Goal: Use online tool/utility: Utilize a website feature to perform a specific function

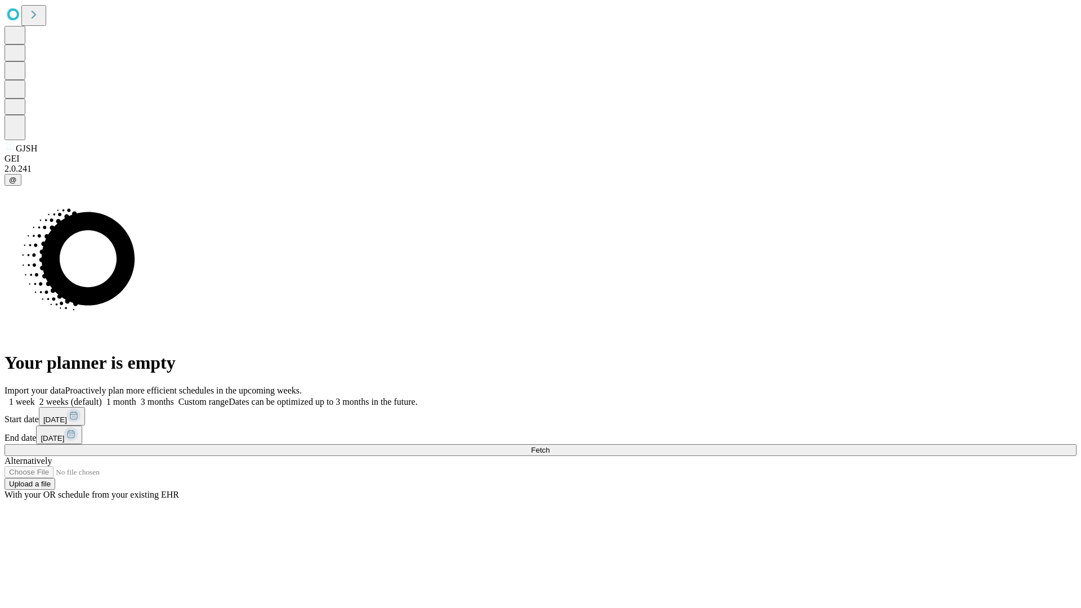
click at [550, 446] on span "Fetch" at bounding box center [540, 450] width 19 height 8
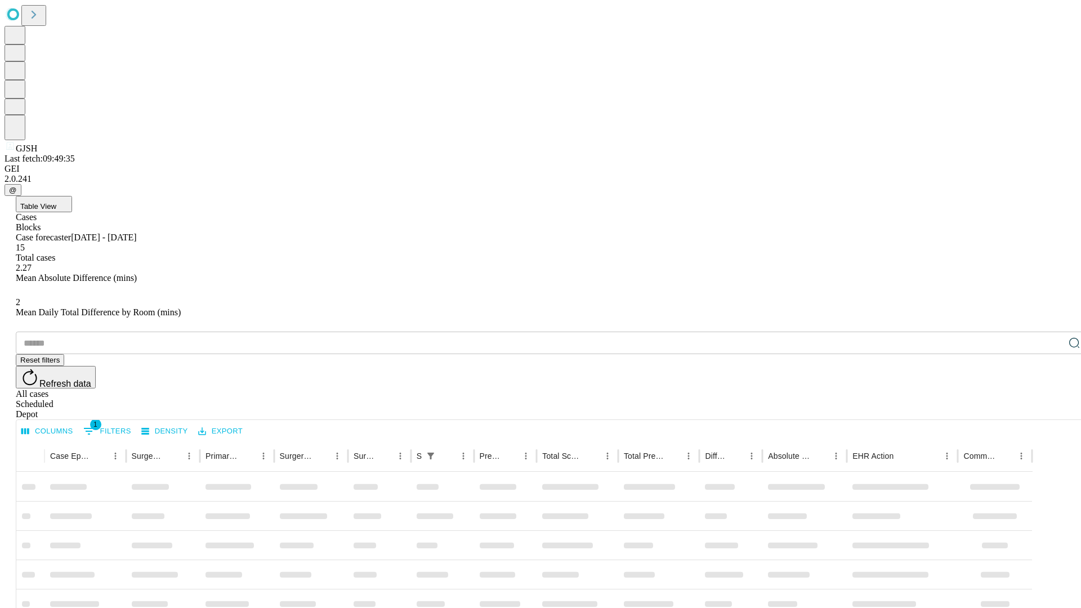
click at [56, 202] on span "Table View" at bounding box center [38, 206] width 36 height 8
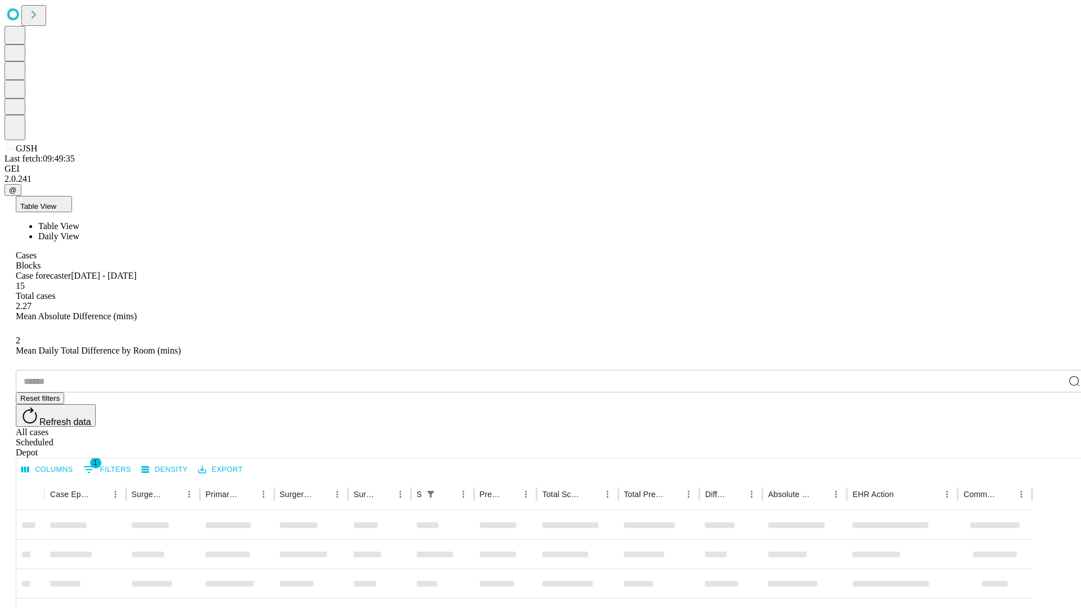
click at [79, 231] on span "Daily View" at bounding box center [58, 236] width 41 height 10
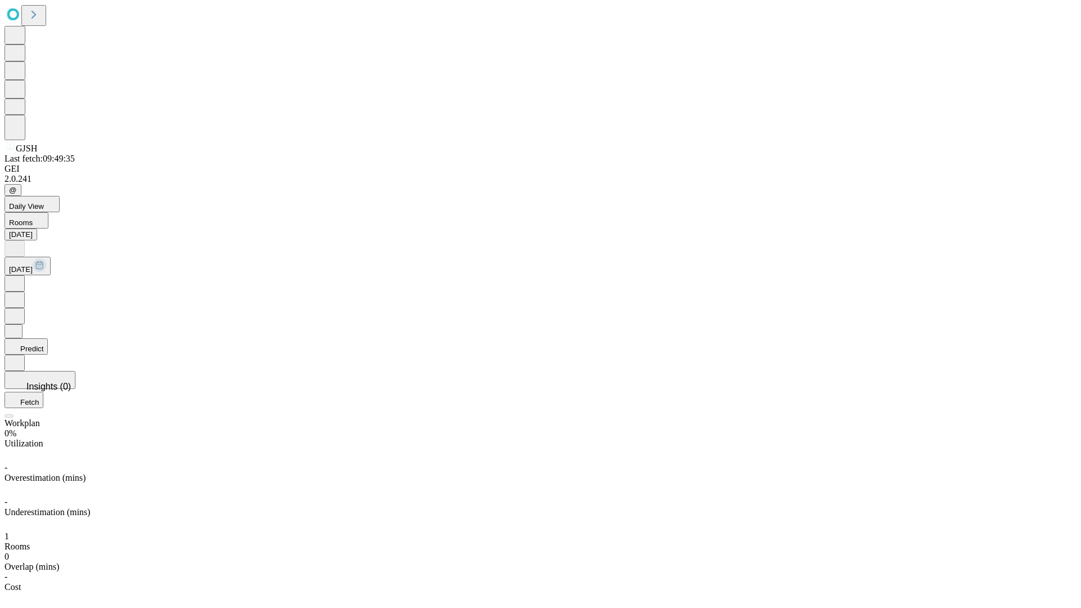
click at [48, 338] on button "Predict" at bounding box center [26, 346] width 43 height 16
